Goal: Task Accomplishment & Management: Use online tool/utility

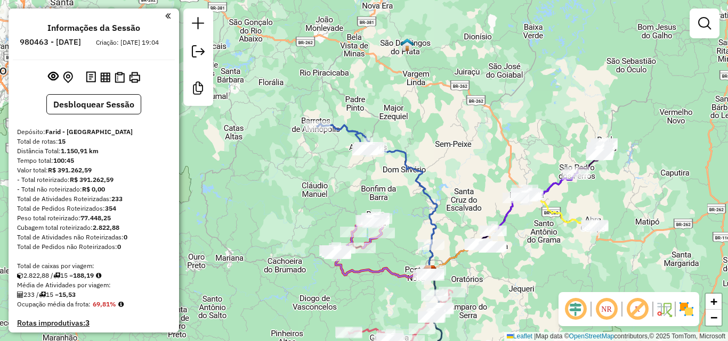
scroll to position [580, 0]
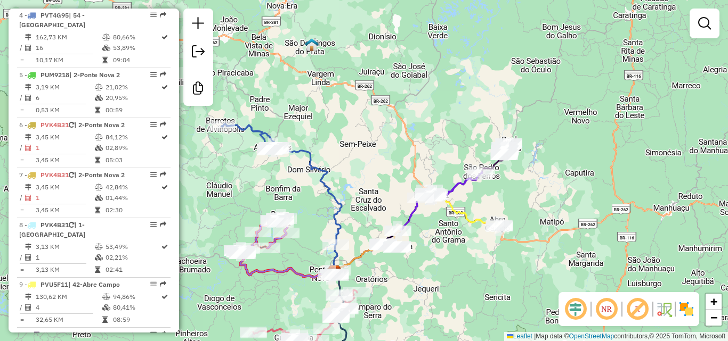
drag, startPoint x: 611, startPoint y: 257, endPoint x: 502, endPoint y: 251, distance: 108.8
click at [507, 257] on div "Janela de atendimento Grade de atendimento Capacidade Transportadoras Veículos …" at bounding box center [364, 170] width 728 height 341
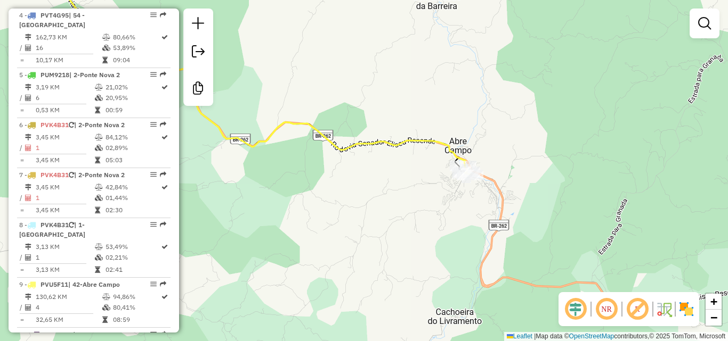
drag, startPoint x: 457, startPoint y: 157, endPoint x: 457, endPoint y: 164, distance: 6.4
click at [457, 162] on div "Janela de atendimento Grade de atendimento Capacidade Transportadoras Veículos …" at bounding box center [364, 170] width 728 height 341
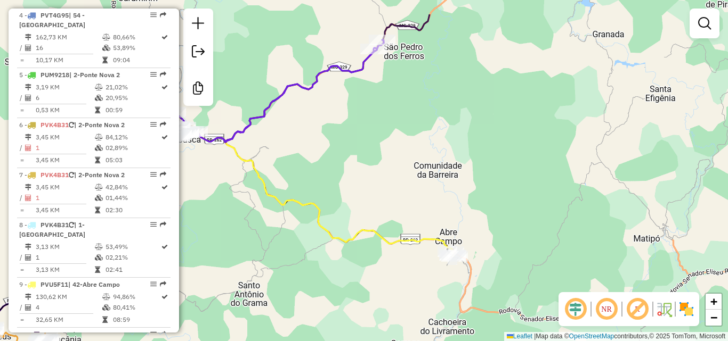
drag, startPoint x: 458, startPoint y: 139, endPoint x: 443, endPoint y: 228, distance: 90.6
click at [443, 228] on div "Janela de atendimento Grade de atendimento Capacidade Transportadoras Veículos …" at bounding box center [364, 170] width 728 height 341
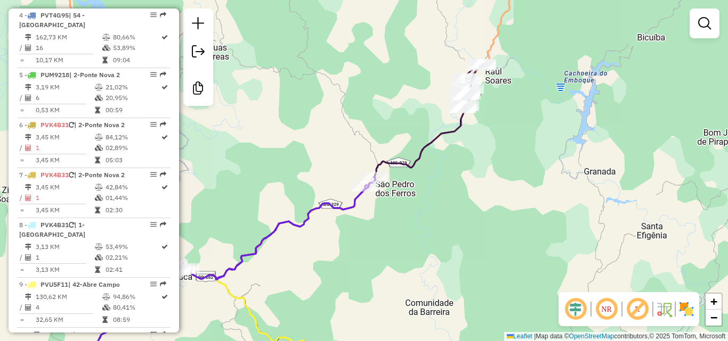
drag, startPoint x: 442, startPoint y: 190, endPoint x: 442, endPoint y: 282, distance: 92.2
click at [442, 282] on div "Janela de atendimento Grade de atendimento Capacidade Transportadoras Veículos …" at bounding box center [364, 170] width 728 height 341
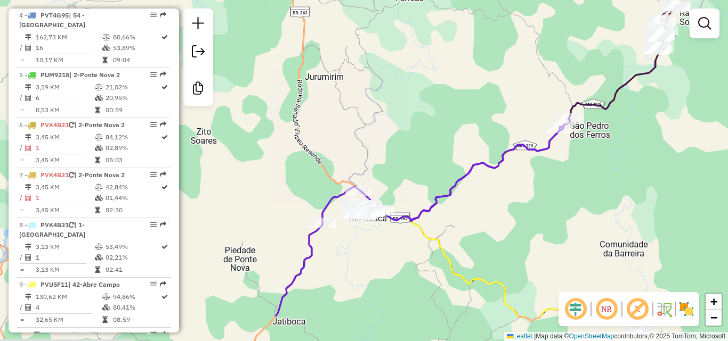
drag, startPoint x: 378, startPoint y: 225, endPoint x: 573, endPoint y: 166, distance: 203.8
click at [573, 166] on div "Janela de atendimento Grade de atendimento Capacidade Transportadoras Veículos …" at bounding box center [364, 170] width 728 height 341
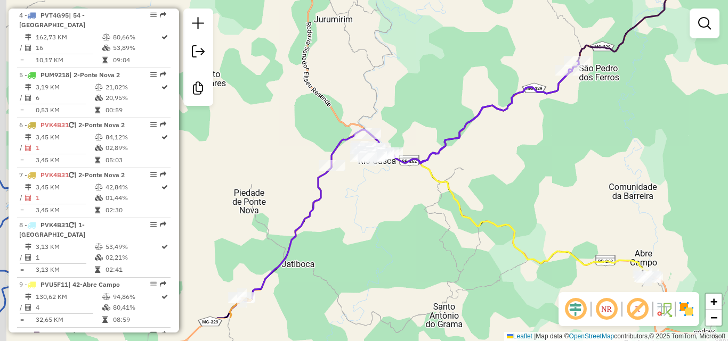
drag, startPoint x: 369, startPoint y: 291, endPoint x: 379, endPoint y: 225, distance: 66.8
click at [379, 226] on div "Janela de atendimento Grade de atendimento Capacidade Transportadoras Veículos …" at bounding box center [364, 170] width 728 height 341
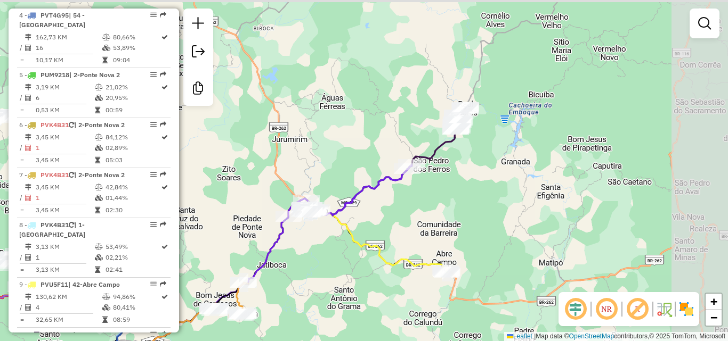
drag, startPoint x: 373, startPoint y: 249, endPoint x: 299, endPoint y: 271, distance: 77.2
click at [300, 279] on div "Janela de atendimento Grade de atendimento Capacidade Transportadoras Veículos …" at bounding box center [364, 170] width 728 height 341
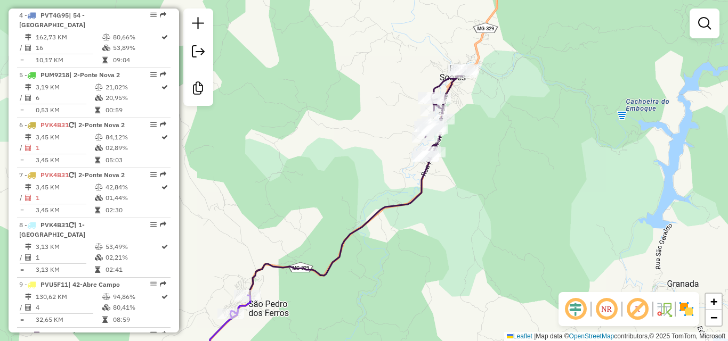
drag, startPoint x: 484, startPoint y: 103, endPoint x: 469, endPoint y: 196, distance: 93.4
click at [469, 196] on div "Janela de atendimento Grade de atendimento Capacidade Transportadoras Veículos …" at bounding box center [364, 170] width 728 height 341
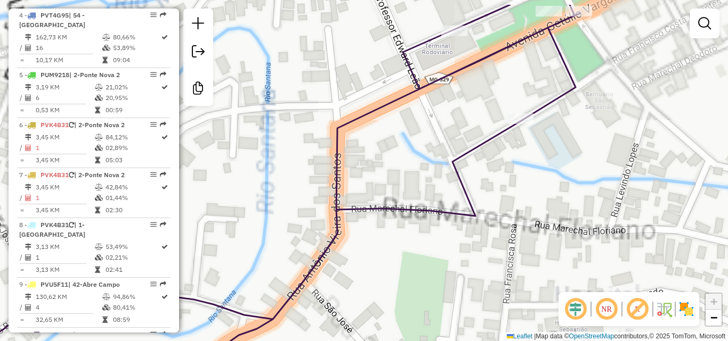
drag, startPoint x: 501, startPoint y: 185, endPoint x: 501, endPoint y: 280, distance: 95.4
click at [501, 280] on div "Janela de atendimento Grade de atendimento Capacidade Transportadoras Veículos …" at bounding box center [364, 170] width 728 height 341
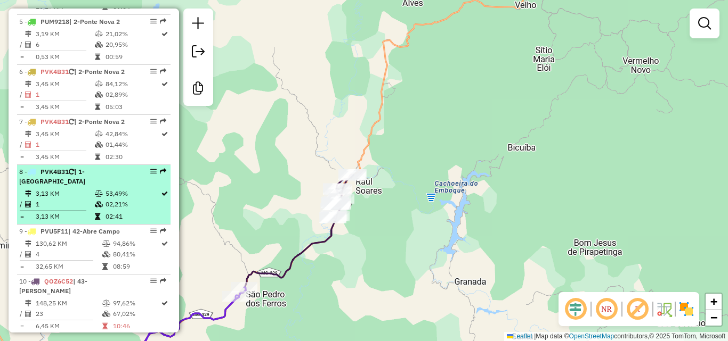
scroll to position [686, 0]
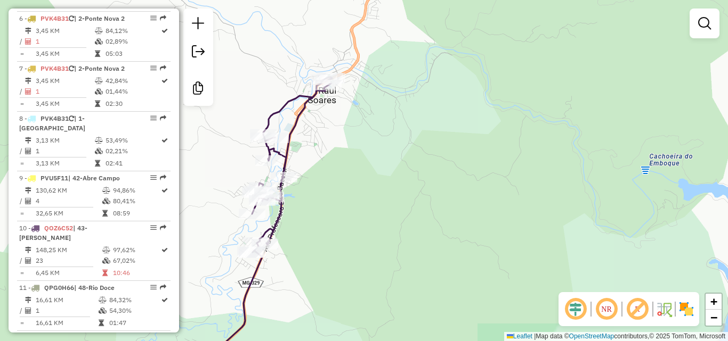
drag, startPoint x: 353, startPoint y: 164, endPoint x: 337, endPoint y: 320, distance: 157.0
click at [337, 320] on div "Janela de atendimento Grade de atendimento Capacidade Transportadoras Veículos …" at bounding box center [364, 170] width 728 height 341
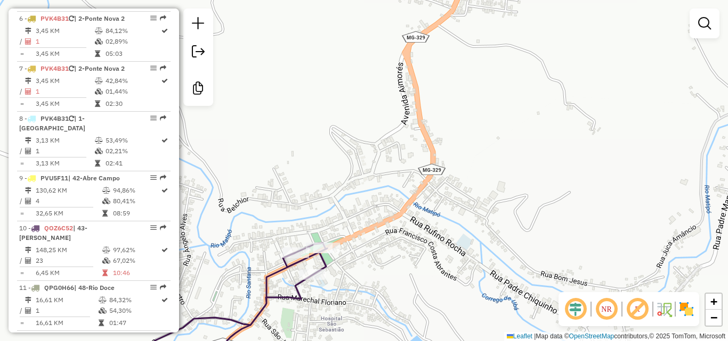
drag, startPoint x: 331, startPoint y: 277, endPoint x: 362, endPoint y: 278, distance: 31.4
click at [362, 278] on div "Janela de atendimento Grade de atendimento Capacidade Transportadoras Veículos …" at bounding box center [364, 170] width 728 height 341
select select "**********"
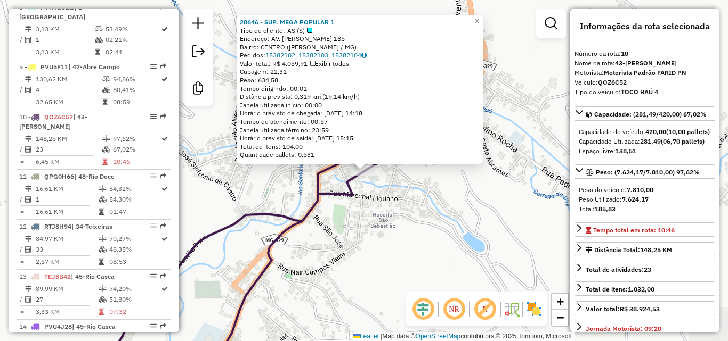
scroll to position [884, 0]
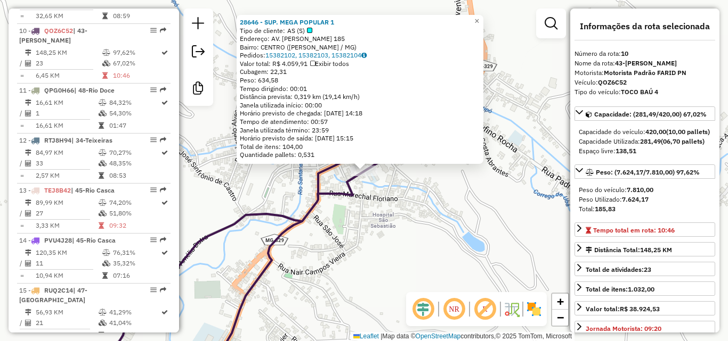
click at [386, 241] on div "28646 - SUP. MEGA POPULAR 1 Tipo de cliente: AS (S) Endereço: AV. [PERSON_NAME]…" at bounding box center [364, 170] width 728 height 341
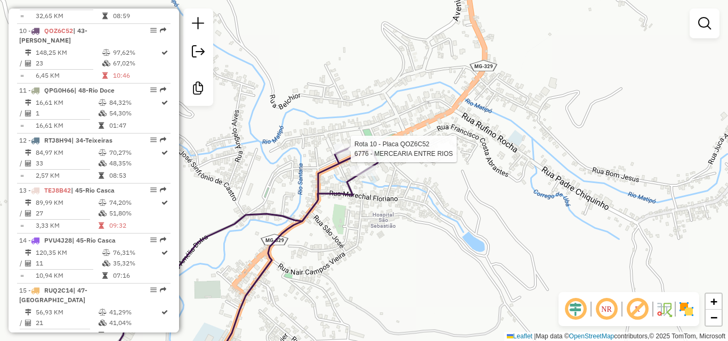
select select "**********"
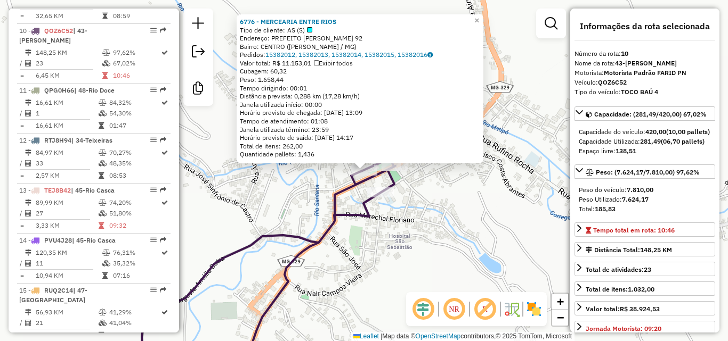
click at [438, 233] on div "6776 - MERCEARIA ENTRE RIOS Tipo de cliente: AS (S) Endereço: PREFEITO WILSON D…" at bounding box center [364, 170] width 728 height 341
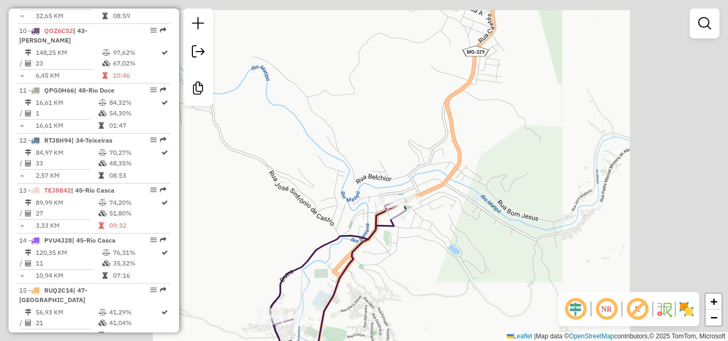
drag, startPoint x: 381, startPoint y: 263, endPoint x: 456, endPoint y: 104, distance: 175.9
click at [450, 120] on div "Janela de atendimento Grade de atendimento Capacidade Transportadoras Veículos …" at bounding box center [364, 170] width 728 height 341
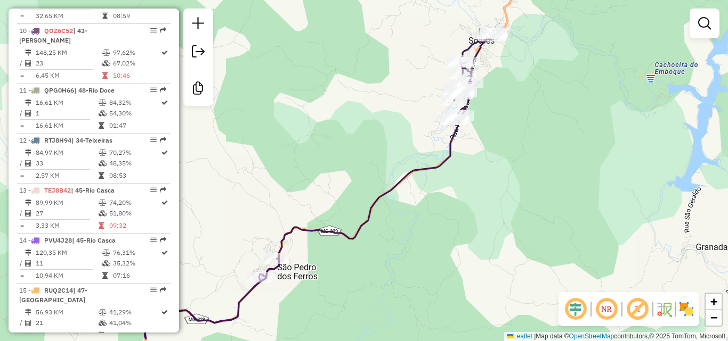
drag, startPoint x: 462, startPoint y: 197, endPoint x: 527, endPoint y: 83, distance: 131.2
click at [527, 85] on div "Janela de atendimento Grade de atendimento Capacidade Transportadoras Veículos …" at bounding box center [364, 170] width 728 height 341
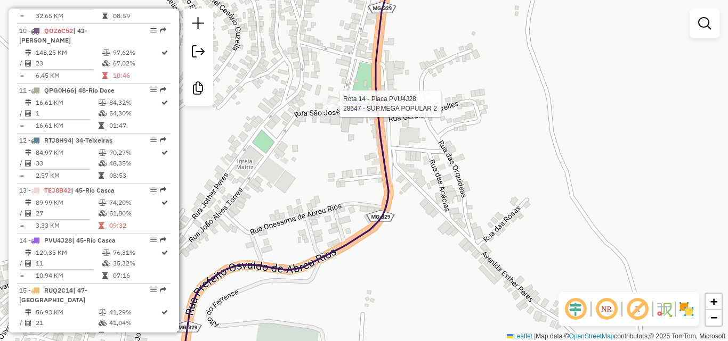
select select "**********"
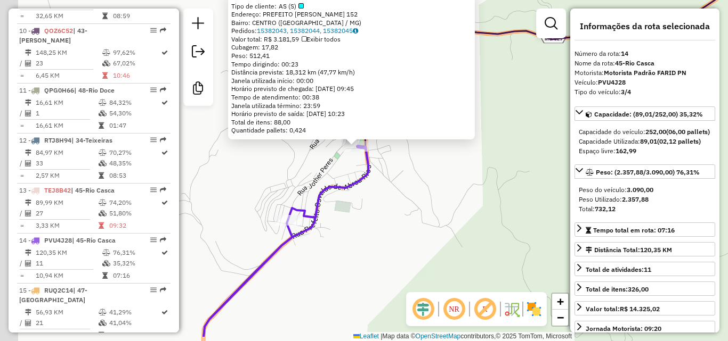
drag, startPoint x: 318, startPoint y: 274, endPoint x: 340, endPoint y: 236, distance: 44.7
click at [340, 236] on div "28647 - SUP.MEGA POPULAR 2 Tipo de cliente: AS (S) Endereço: PREFEITO [PERSON_N…" at bounding box center [364, 170] width 728 height 341
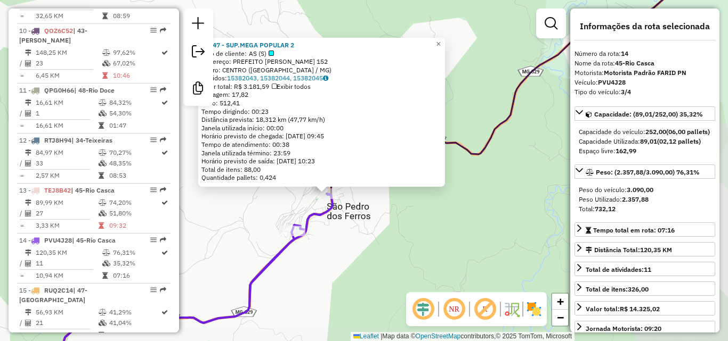
click at [302, 269] on div "28647 - SUP.MEGA POPULAR 2 Tipo de cliente: AS (S) Endereço: PREFEITO [PERSON_N…" at bounding box center [364, 170] width 728 height 341
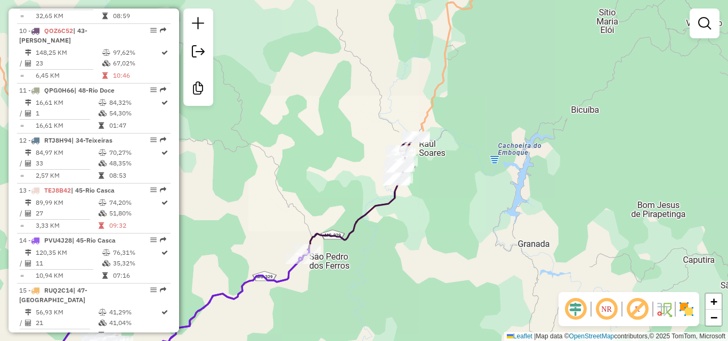
drag, startPoint x: 300, startPoint y: 283, endPoint x: 534, endPoint y: 163, distance: 262.6
click at [533, 163] on div "Janela de atendimento Grade de atendimento Capacidade Transportadoras Veículos …" at bounding box center [364, 170] width 728 height 341
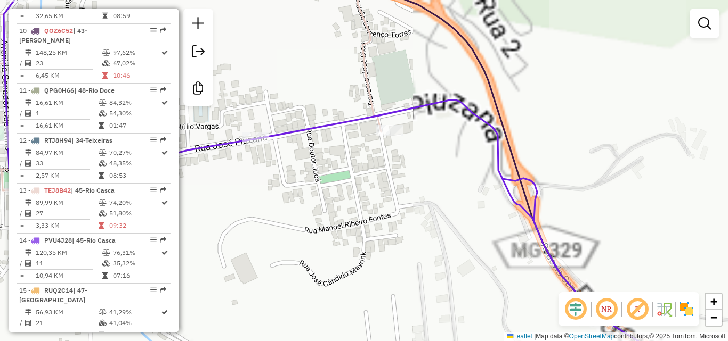
drag, startPoint x: 354, startPoint y: 207, endPoint x: 364, endPoint y: 263, distance: 57.3
click at [364, 263] on div "Janela de atendimento Grade de atendimento Capacidade Transportadoras Veículos …" at bounding box center [364, 170] width 728 height 341
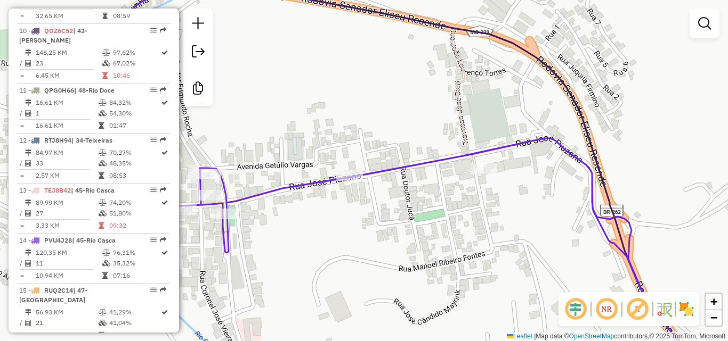
drag, startPoint x: 304, startPoint y: 233, endPoint x: 621, endPoint y: 177, distance: 322.4
click at [621, 177] on div "Janela de atendimento Grade de atendimento Capacidade Transportadoras Veículos …" at bounding box center [364, 170] width 728 height 341
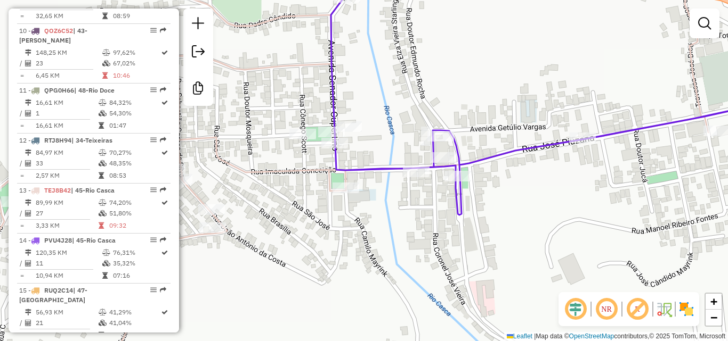
click at [334, 251] on div "Janela de atendimento Grade de atendimento Capacidade Transportadoras Veículos …" at bounding box center [364, 170] width 728 height 341
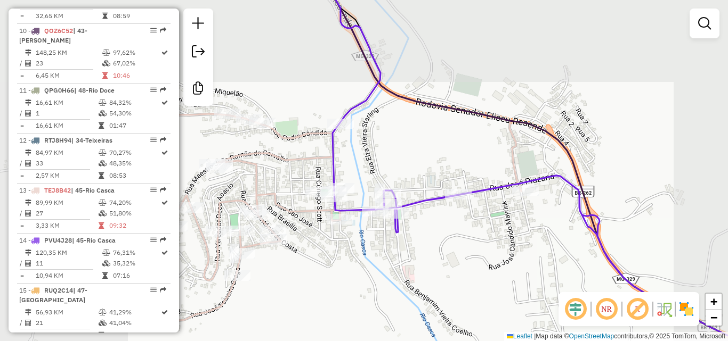
drag, startPoint x: 343, startPoint y: 264, endPoint x: 394, endPoint y: 233, distance: 59.0
click at [394, 233] on div "Janela de atendimento Grade de atendimento Capacidade Transportadoras Veículos …" at bounding box center [364, 170] width 728 height 341
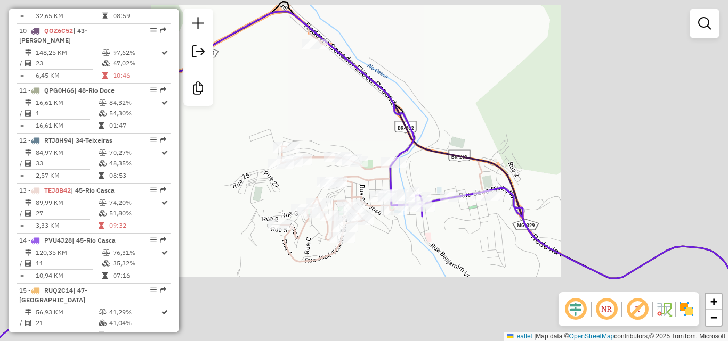
drag, startPoint x: 402, startPoint y: 251, endPoint x: 388, endPoint y: 180, distance: 72.6
click at [396, 215] on div "Janela de atendimento Grade de atendimento Capacidade Transportadoras Veículos …" at bounding box center [364, 170] width 728 height 341
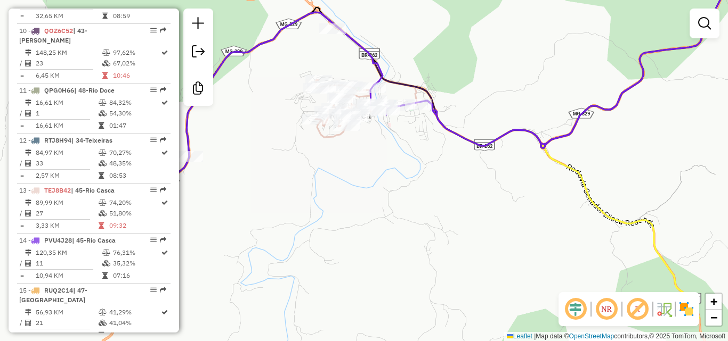
drag, startPoint x: 420, startPoint y: 236, endPoint x: 400, endPoint y: 172, distance: 67.2
click at [400, 172] on div "Janela de atendimento Grade de atendimento Capacidade Transportadoras Veículos …" at bounding box center [364, 170] width 728 height 341
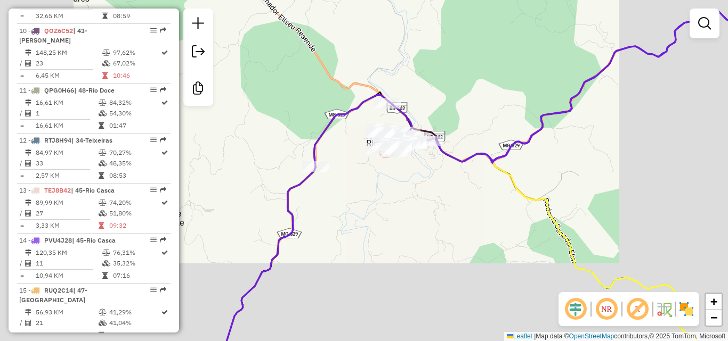
drag, startPoint x: 441, startPoint y: 250, endPoint x: 430, endPoint y: 132, distance: 118.7
click at [433, 144] on div "Janela de atendimento Grade de atendimento Capacidade Transportadoras Veículos …" at bounding box center [364, 170] width 728 height 341
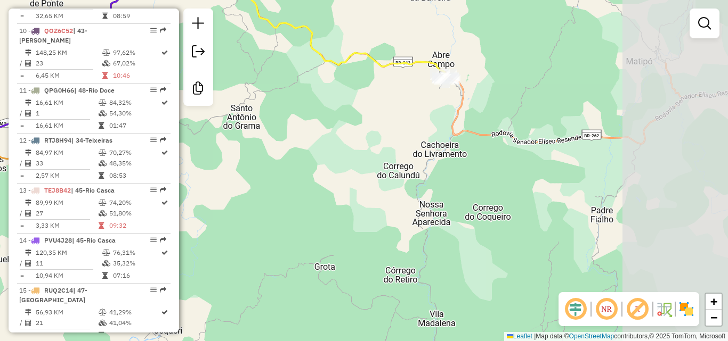
drag, startPoint x: 467, startPoint y: 174, endPoint x: 233, endPoint y: 93, distance: 247.7
click at [233, 93] on div "Janela de atendimento Grade de atendimento Capacidade Transportadoras Veículos …" at bounding box center [364, 170] width 728 height 341
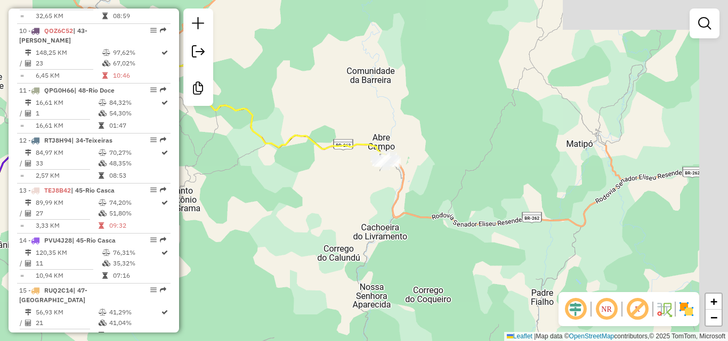
drag, startPoint x: 493, startPoint y: 123, endPoint x: 434, endPoint y: 206, distance: 101.9
click at [434, 206] on div "Janela de atendimento Grade de atendimento Capacidade Transportadoras Veículos …" at bounding box center [364, 170] width 728 height 341
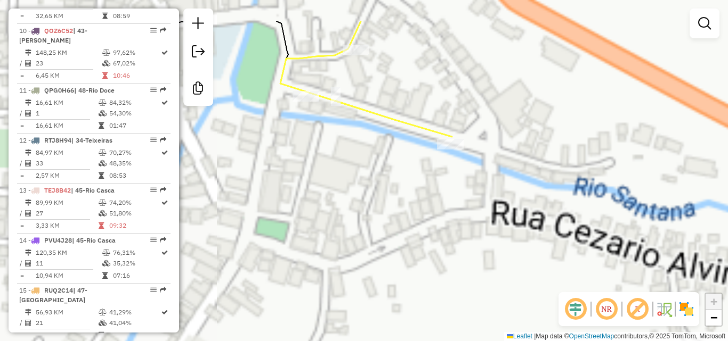
drag, startPoint x: 372, startPoint y: 144, endPoint x: 372, endPoint y: 238, distance: 93.2
click at [372, 238] on div "Janela de atendimento Grade de atendimento Capacidade Transportadoras Veículos …" at bounding box center [364, 170] width 728 height 341
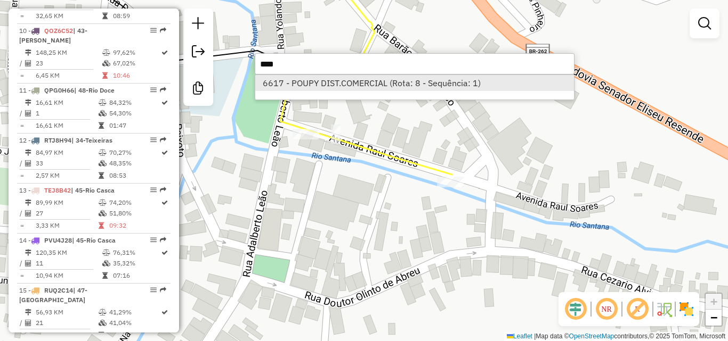
type input "****"
click at [338, 78] on li "6617 - POUPY DIST.COMERCIAL (Rota: 8 - Sequência: 1)" at bounding box center [414, 83] width 319 height 16
select select "**********"
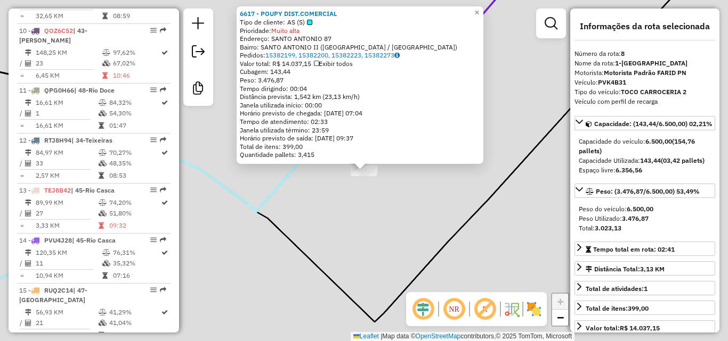
scroll to position [780, 0]
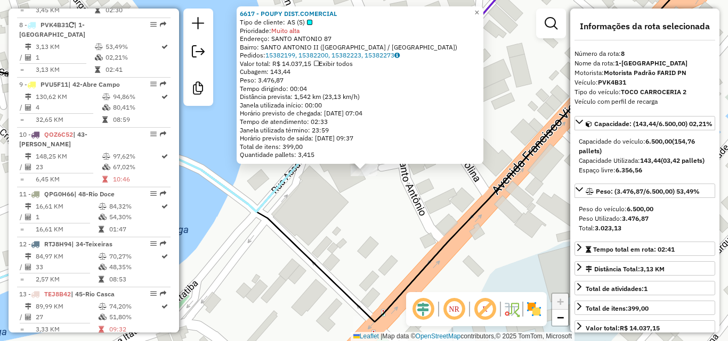
click at [316, 193] on div "6617 - POUPY DIST.COMERCIAL Tipo de cliente: AS (S) Prioridade: Muito alta Ende…" at bounding box center [364, 170] width 728 height 341
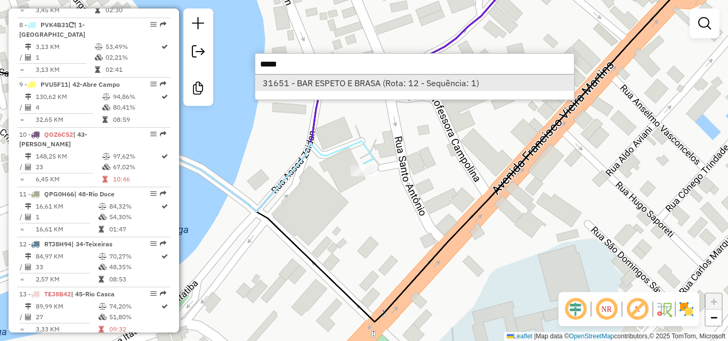
type input "*****"
click at [346, 78] on li "31651 - BAR ESPETO E BRASA (Rota: 12 - Sequência: 1)" at bounding box center [414, 83] width 319 height 16
select select "**********"
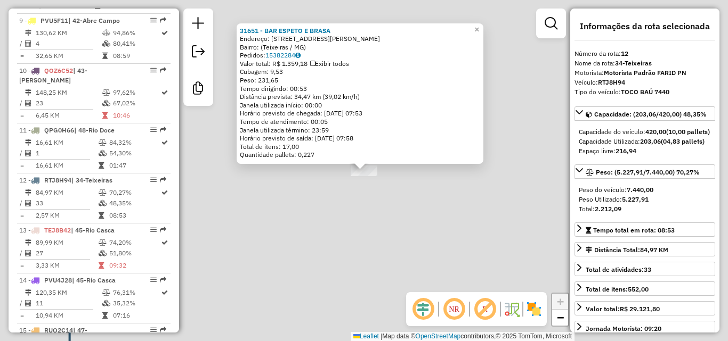
scroll to position [884, 0]
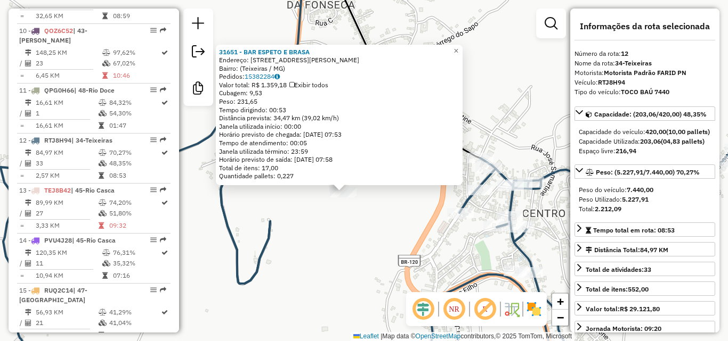
click at [313, 246] on div "31651 - BAR ESPETO E BRASA Endereço: [STREET_ADDRESS][PERSON_NAME] Pedidos: 153…" at bounding box center [364, 170] width 728 height 341
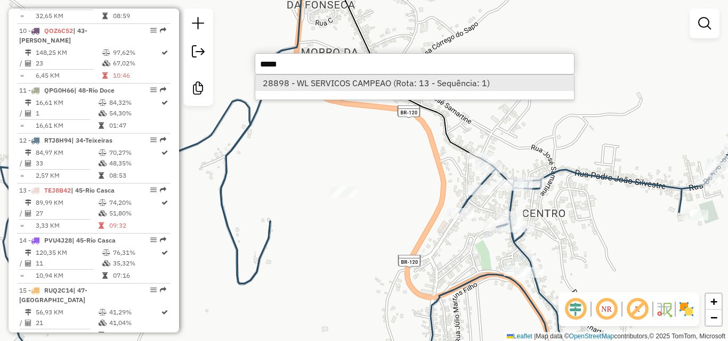
type input "*****"
click at [357, 86] on li "28898 - WL SERVICOS CAMPEAO (Rota: 13 - Sequência: 1)" at bounding box center [414, 83] width 319 height 16
select select "**********"
